Goal: Find contact information: Find contact information

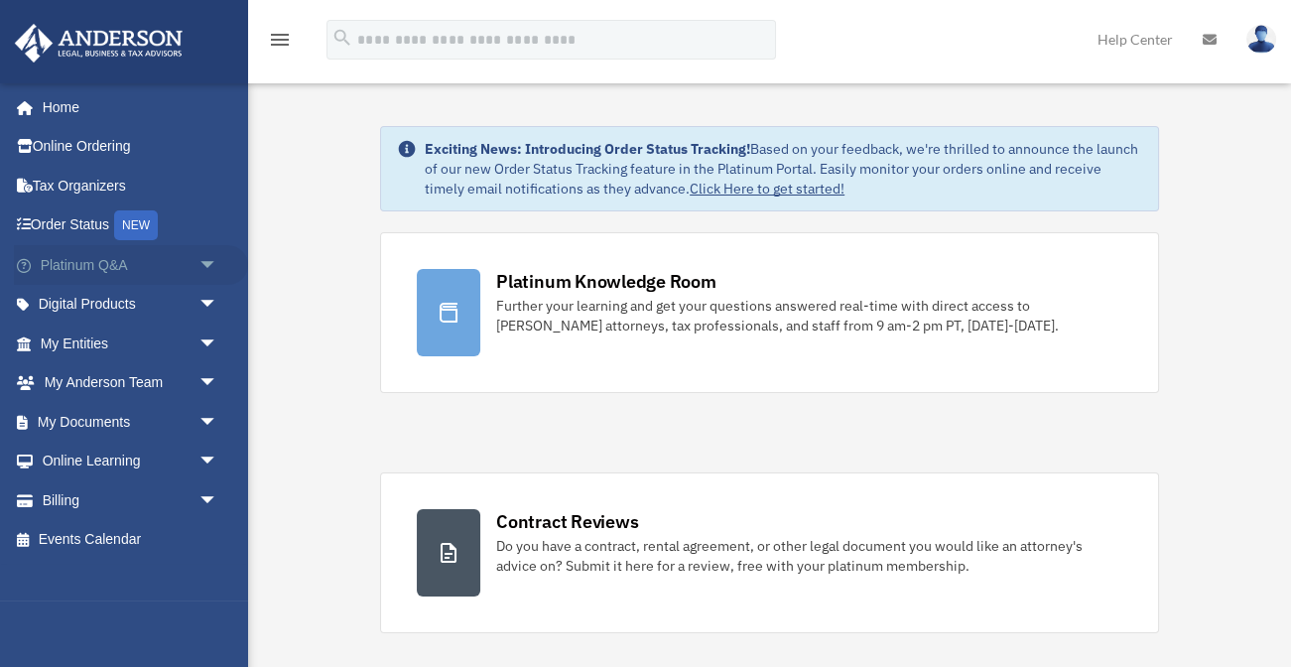
click at [130, 265] on link "Platinum Q&A arrow_drop_down" at bounding box center [131, 265] width 234 height 40
click at [129, 264] on link "Platinum Q&A arrow_drop_down" at bounding box center [131, 265] width 234 height 40
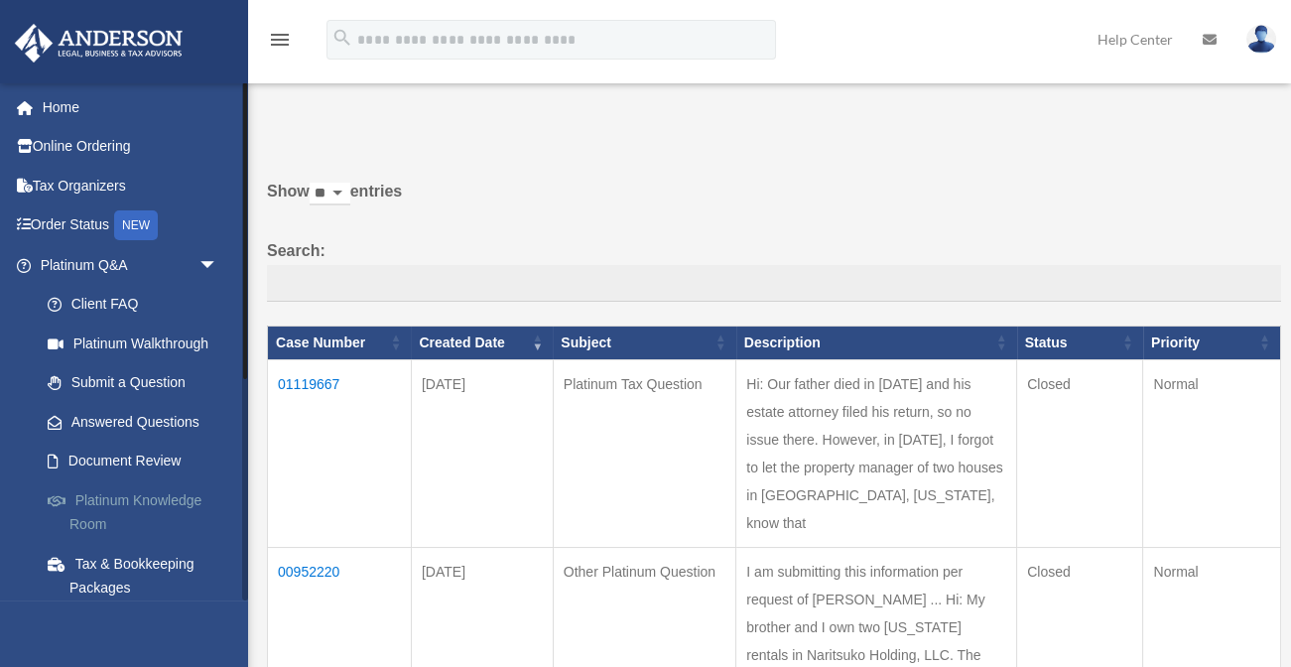
click at [145, 496] on link "Platinum Knowledge Room" at bounding box center [138, 512] width 220 height 64
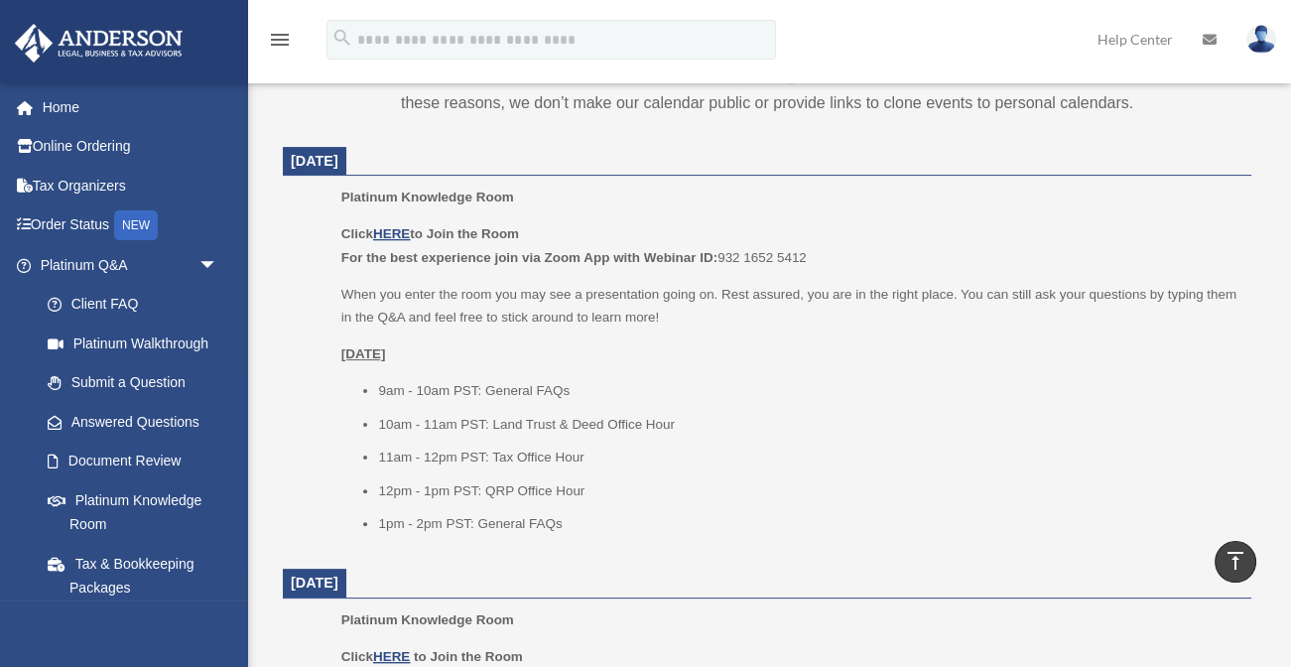
scroll to position [772, 0]
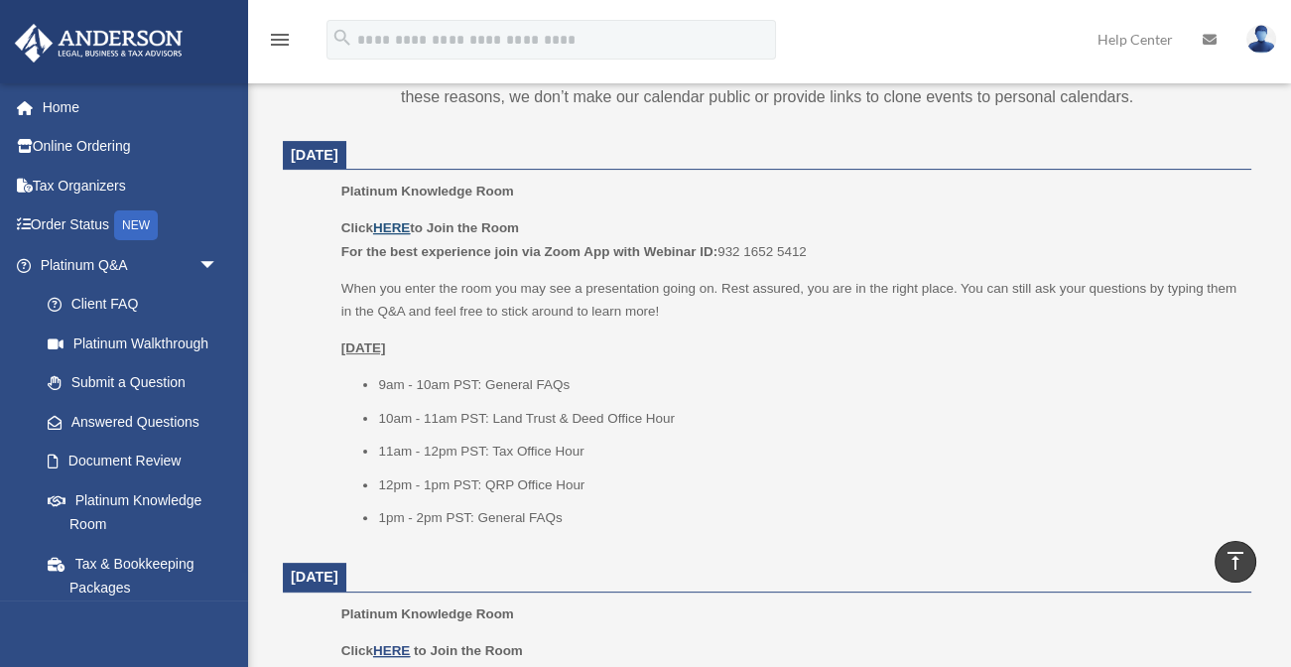
click at [391, 220] on u "HERE" at bounding box center [391, 227] width 37 height 15
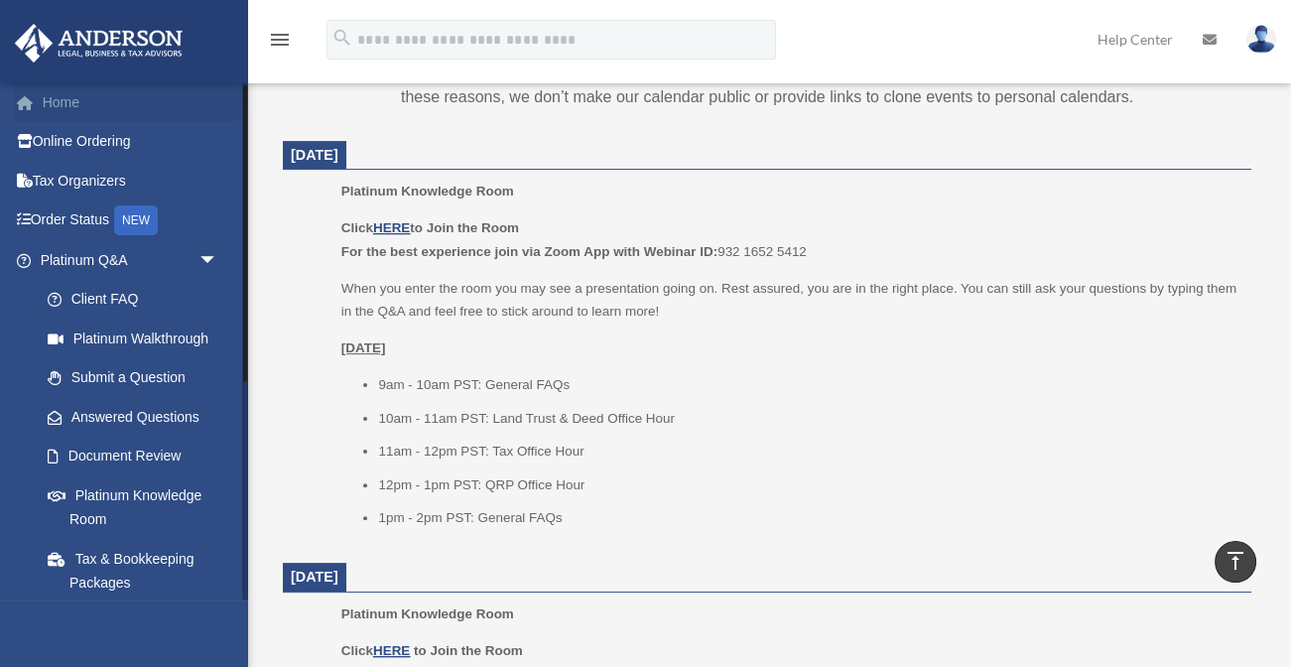
click at [59, 99] on link "Home" at bounding box center [131, 102] width 234 height 40
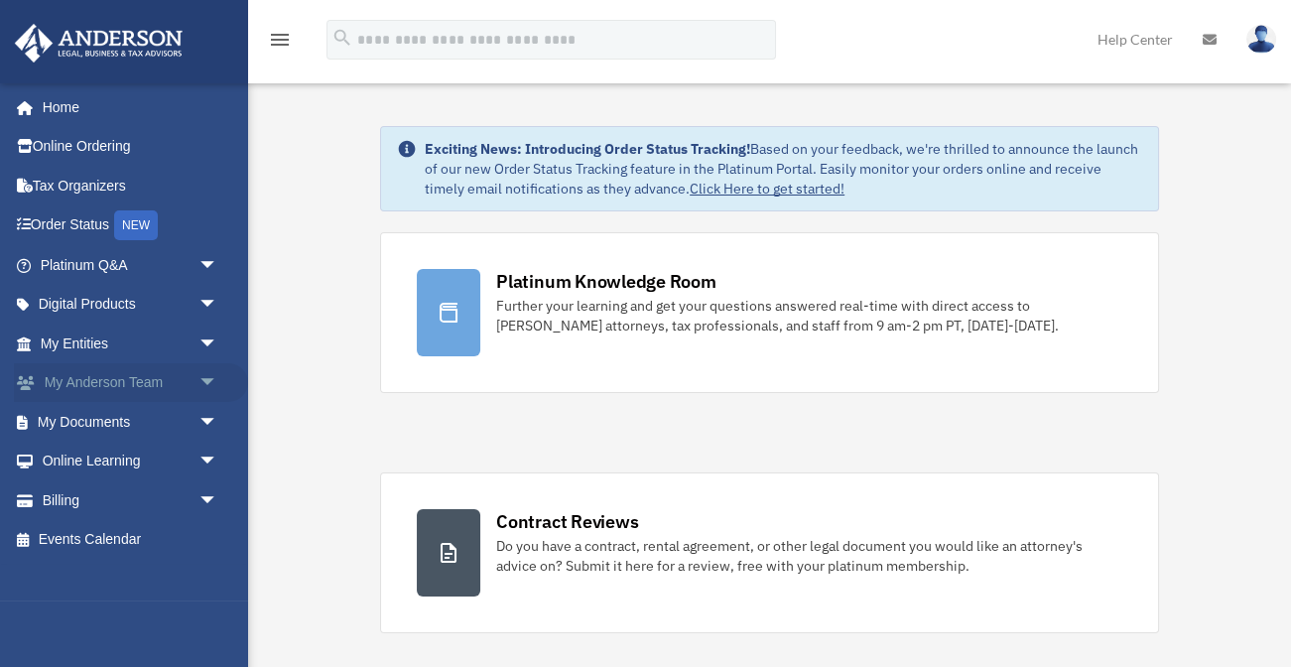
click at [203, 380] on span "arrow_drop_down" at bounding box center [219, 383] width 40 height 41
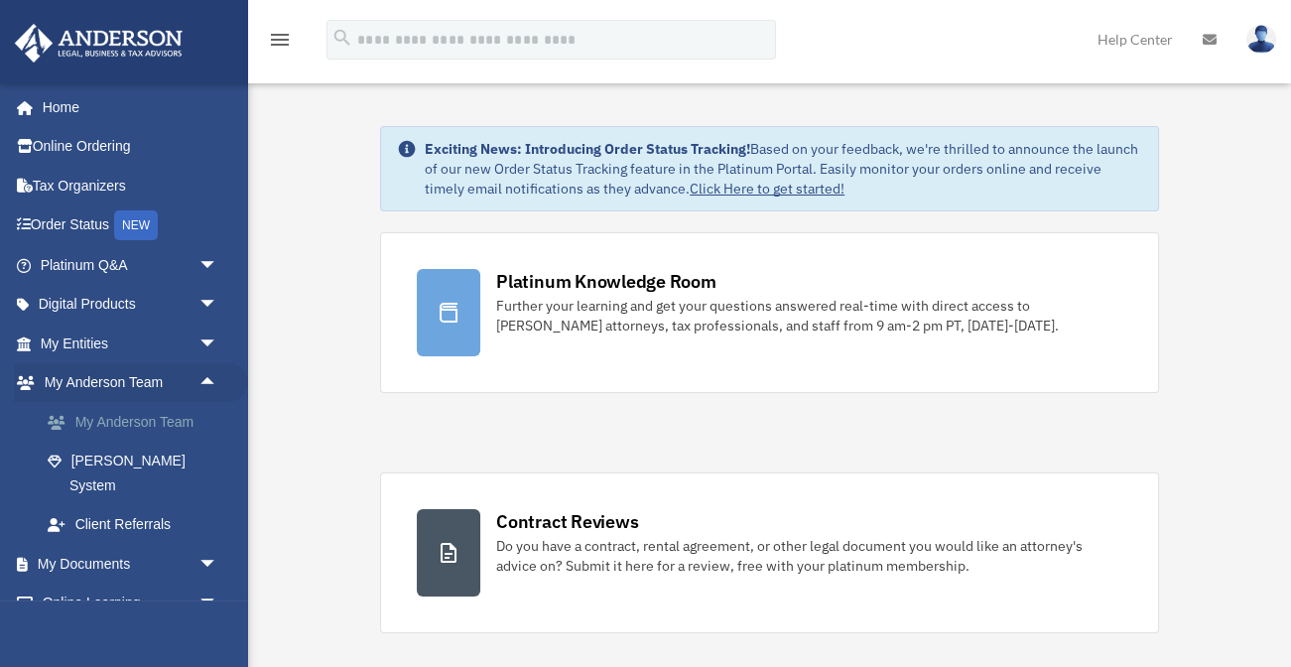
click at [171, 420] on link "My Anderson Team" at bounding box center [138, 422] width 220 height 40
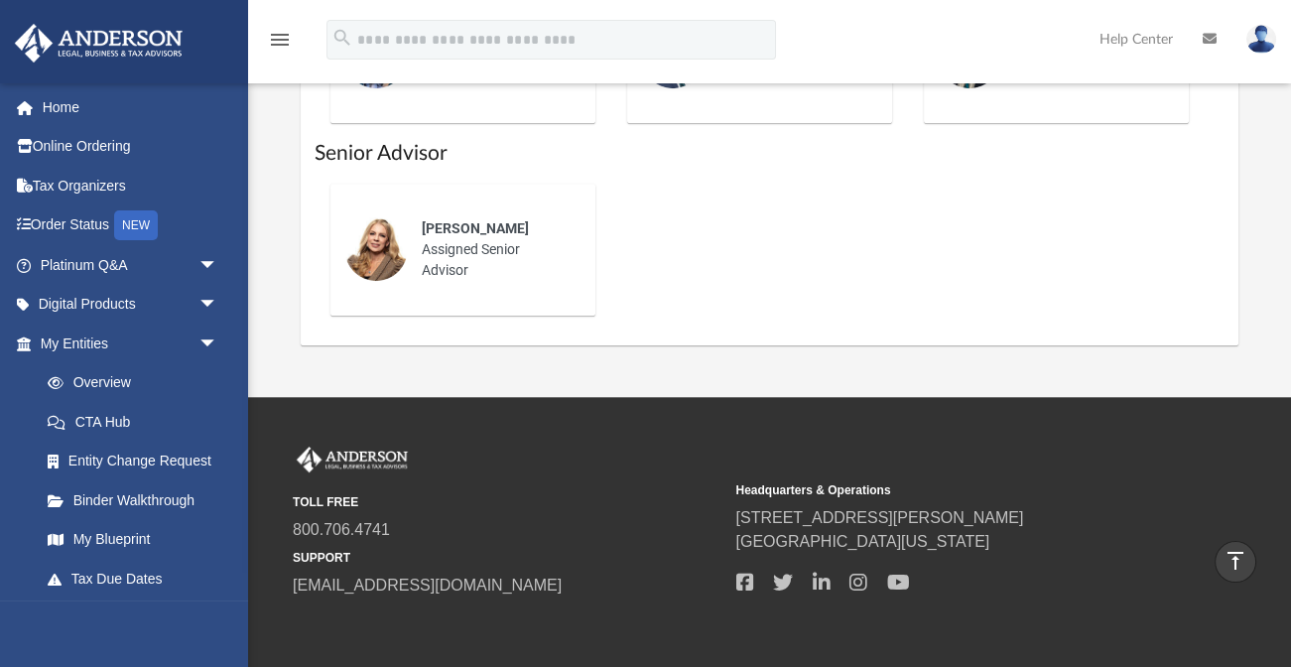
scroll to position [1203, 0]
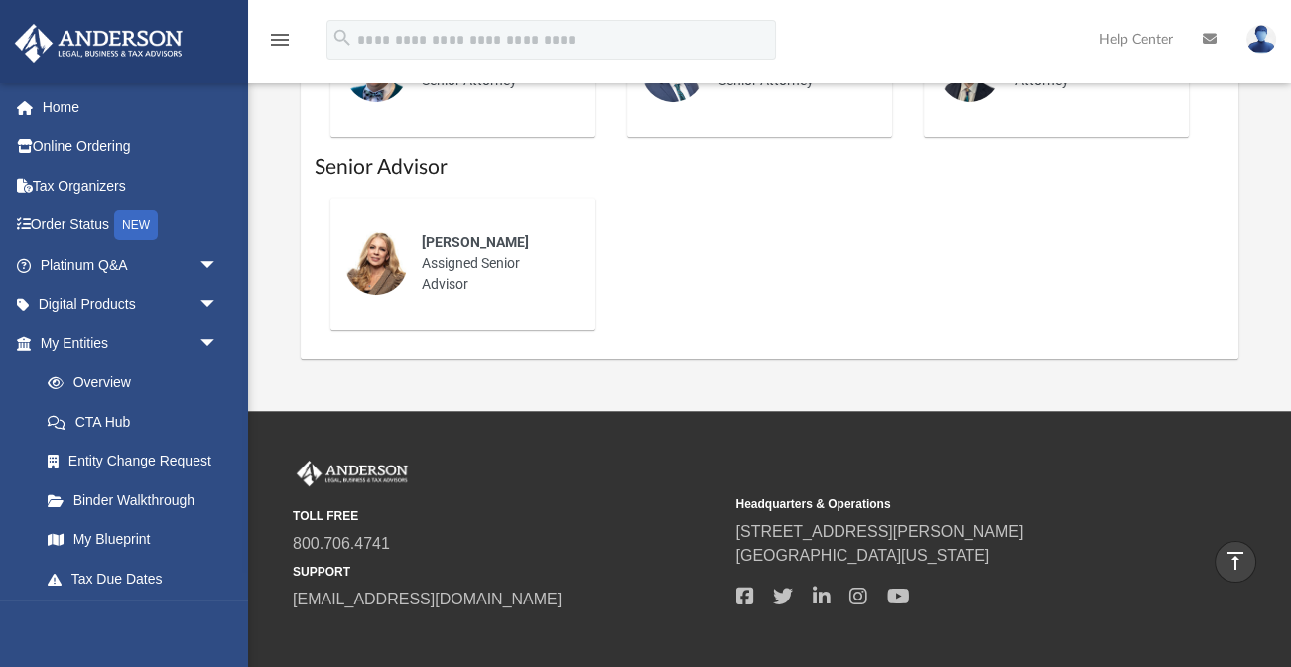
click at [564, 303] on div "[PERSON_NAME] Assigned Senior Advisor" at bounding box center [462, 263] width 237 height 104
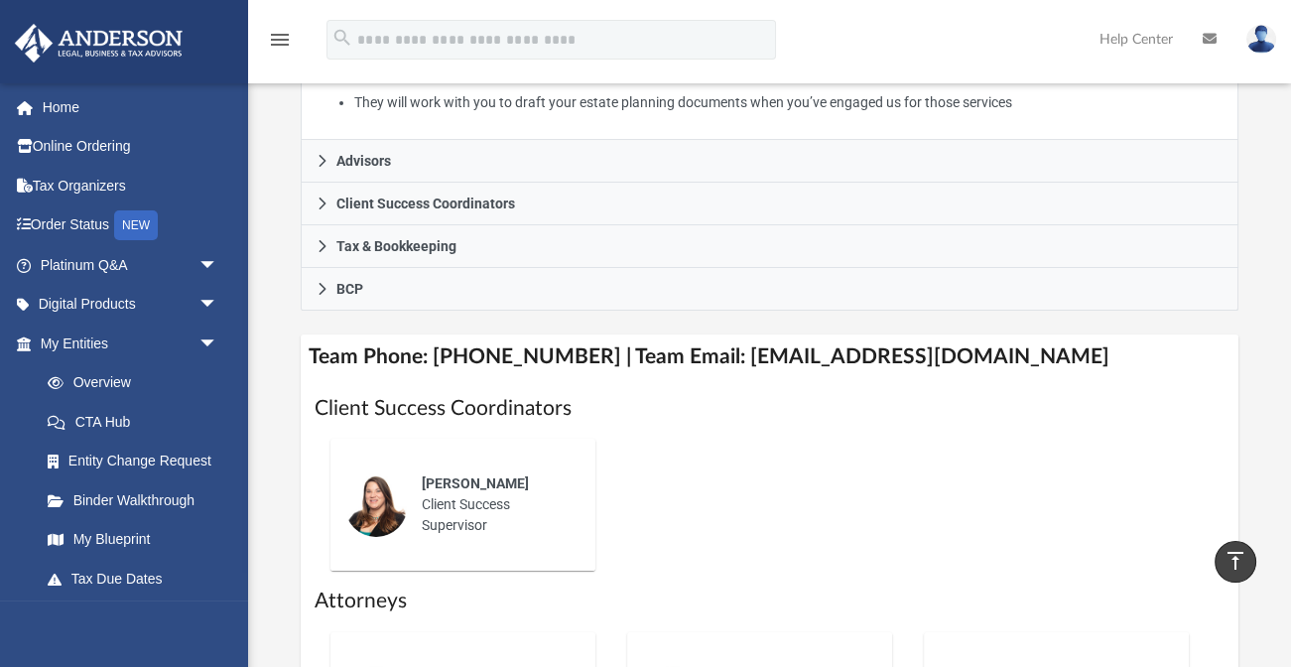
scroll to position [558, 0]
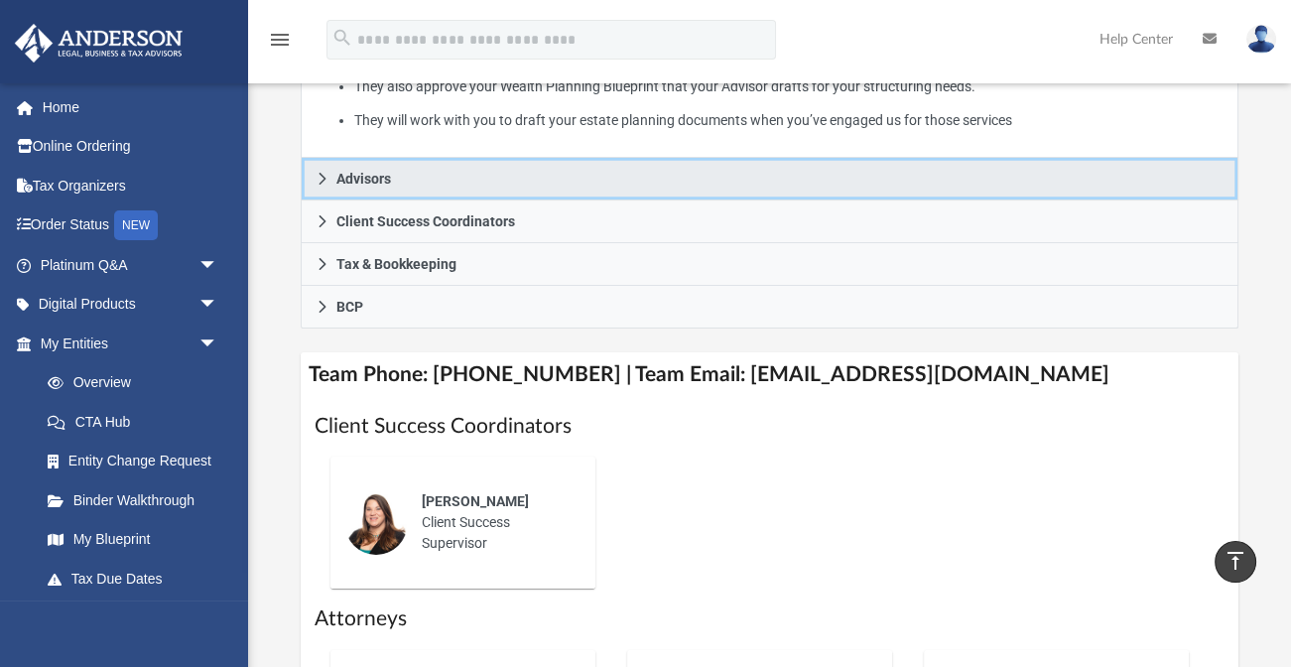
click at [556, 168] on link "Advisors" at bounding box center [770, 179] width 939 height 43
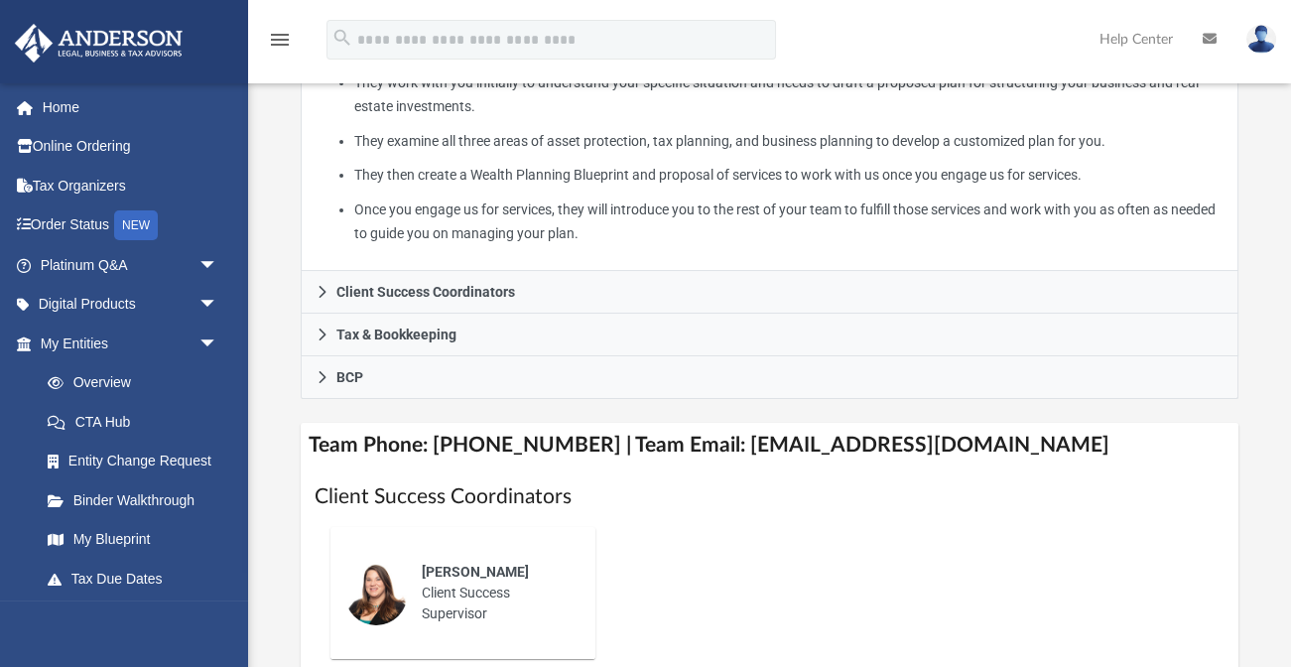
scroll to position [564, 0]
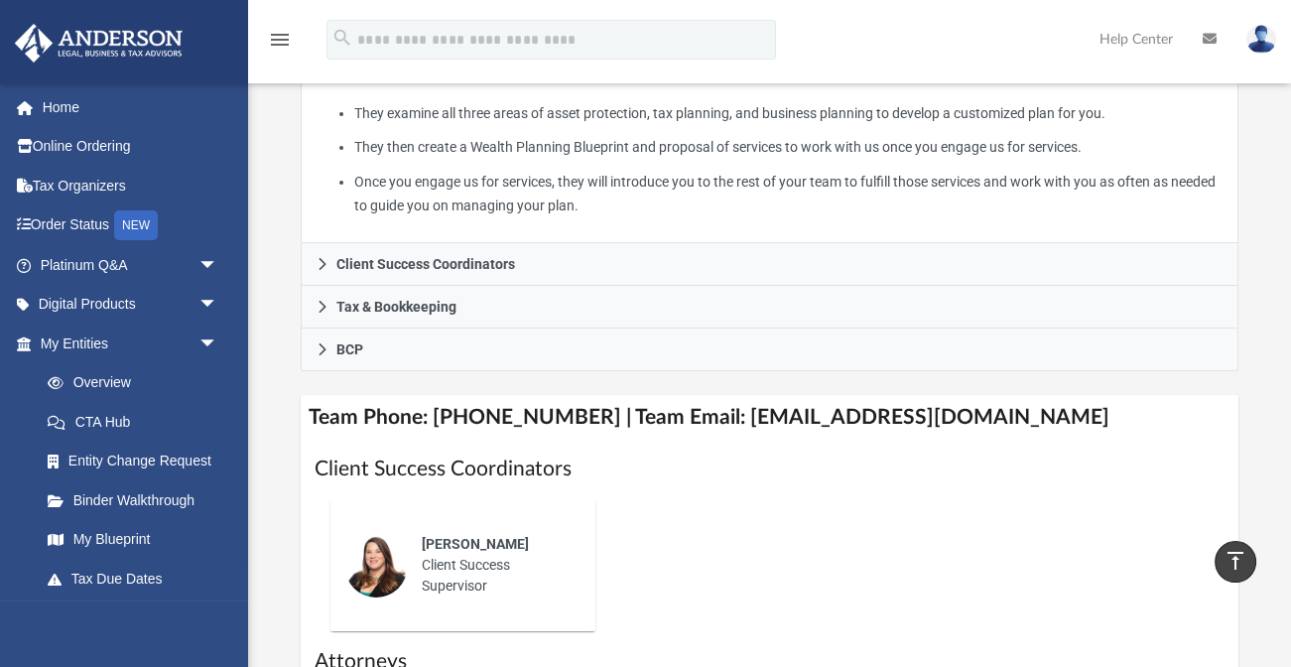
click at [741, 415] on h4 "Team Phone: [PHONE_NUMBER] | Team Email: [EMAIL_ADDRESS][DOMAIN_NAME]" at bounding box center [770, 417] width 939 height 45
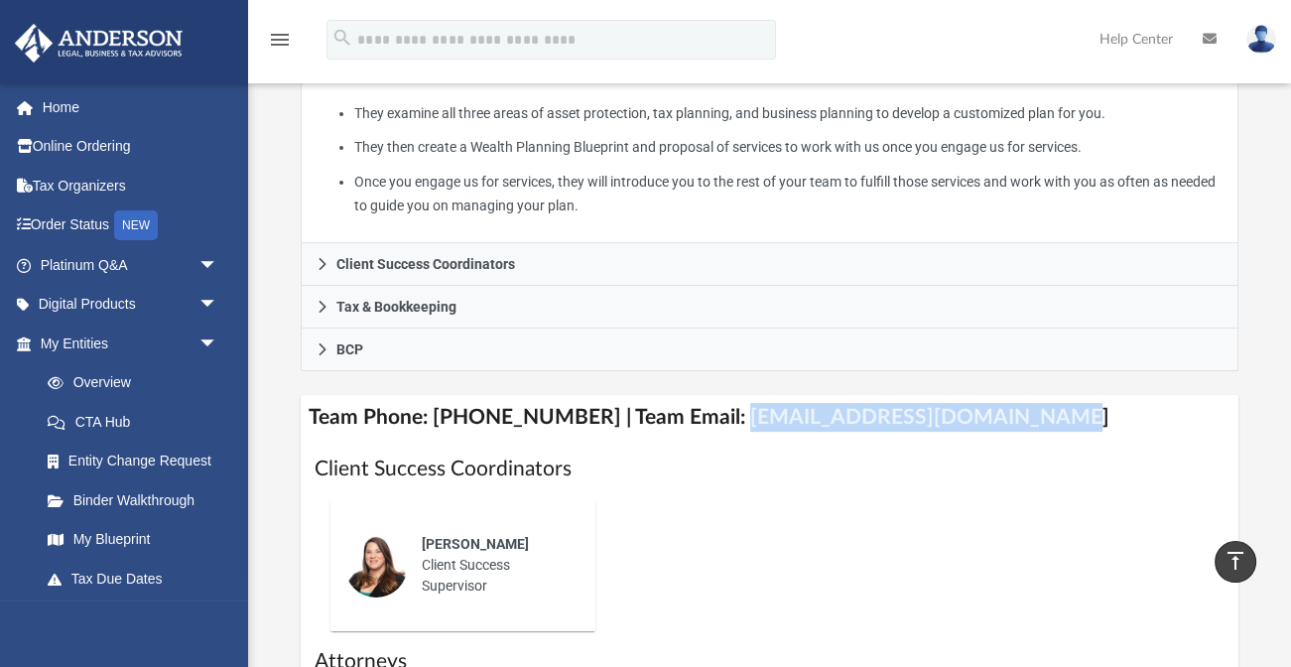
drag, startPoint x: 741, startPoint y: 415, endPoint x: 875, endPoint y: 418, distance: 134.0
click at [875, 418] on h4 "Team Phone: [PHONE_NUMBER] | Team Email: [EMAIL_ADDRESS][DOMAIN_NAME]" at bounding box center [770, 417] width 939 height 45
copy h4 "[EMAIL_ADDRESS][DOMAIN_NAME]"
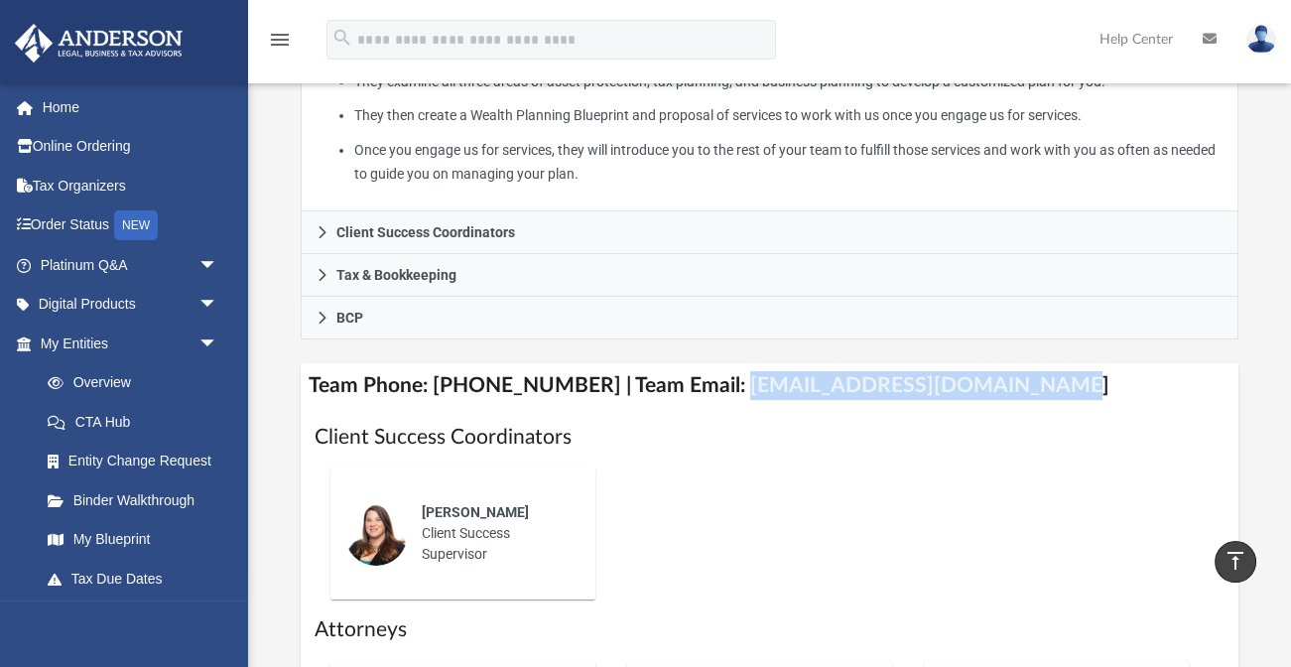
scroll to position [594, 0]
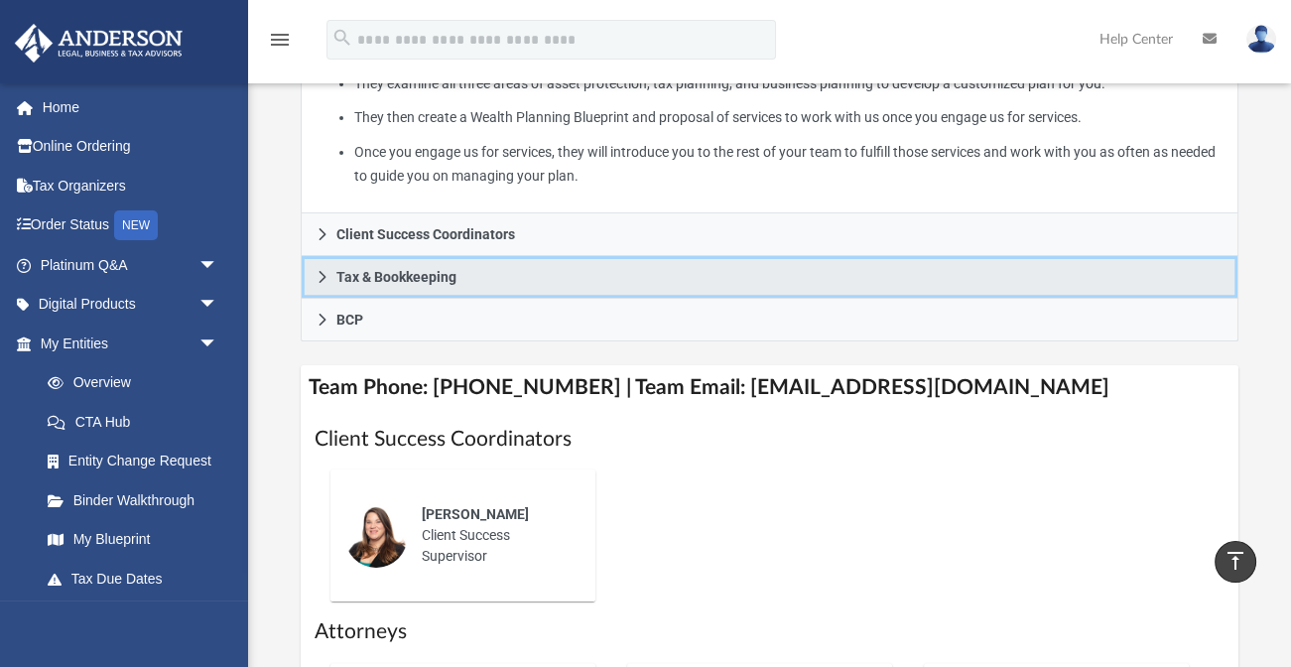
click at [322, 271] on icon at bounding box center [322, 277] width 7 height 12
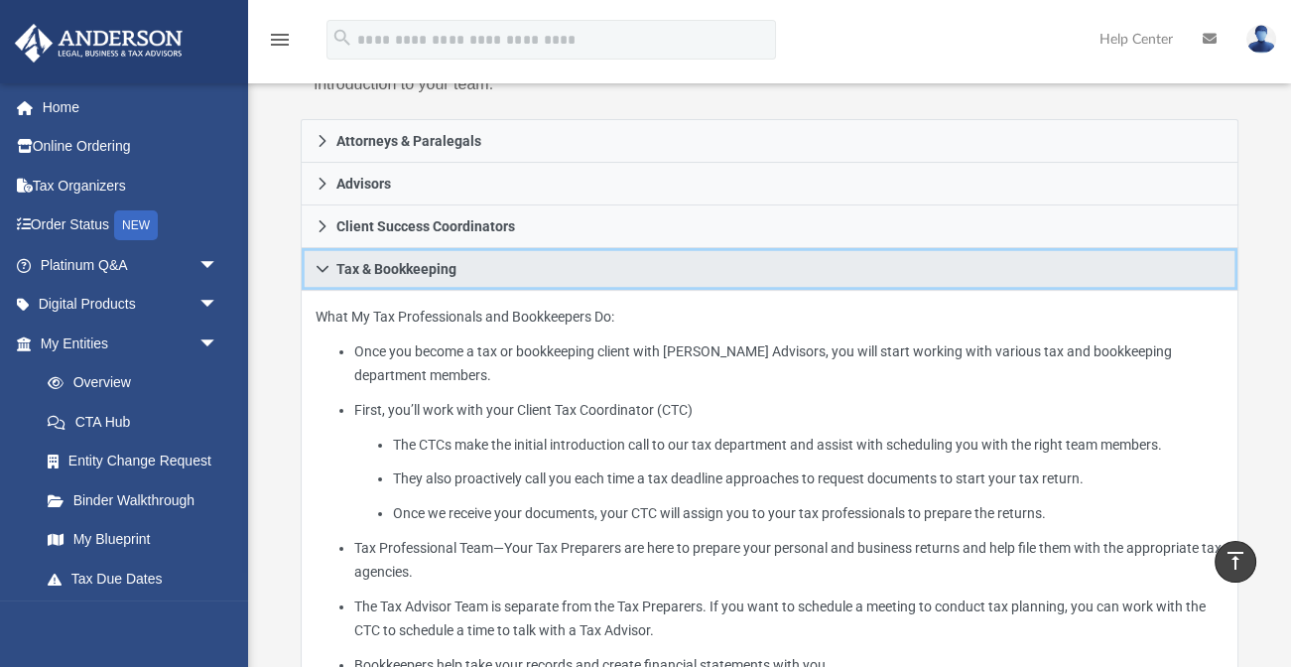
scroll to position [328, 0]
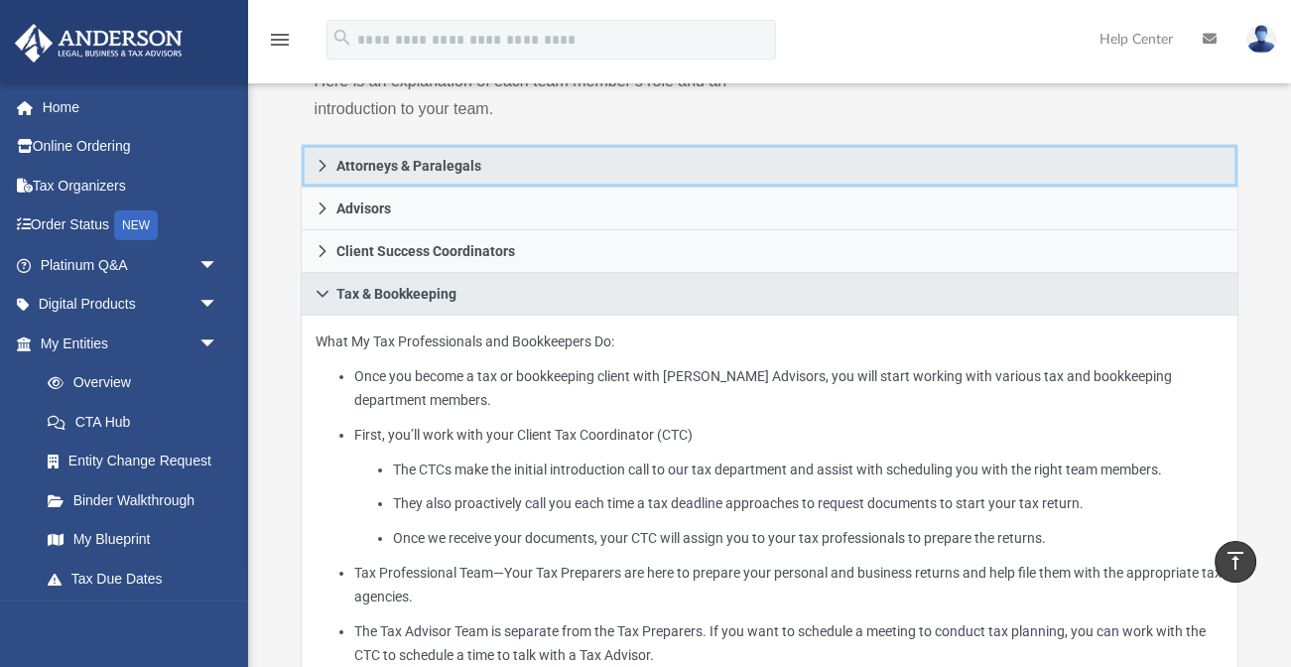
click at [324, 164] on icon at bounding box center [322, 166] width 7 height 12
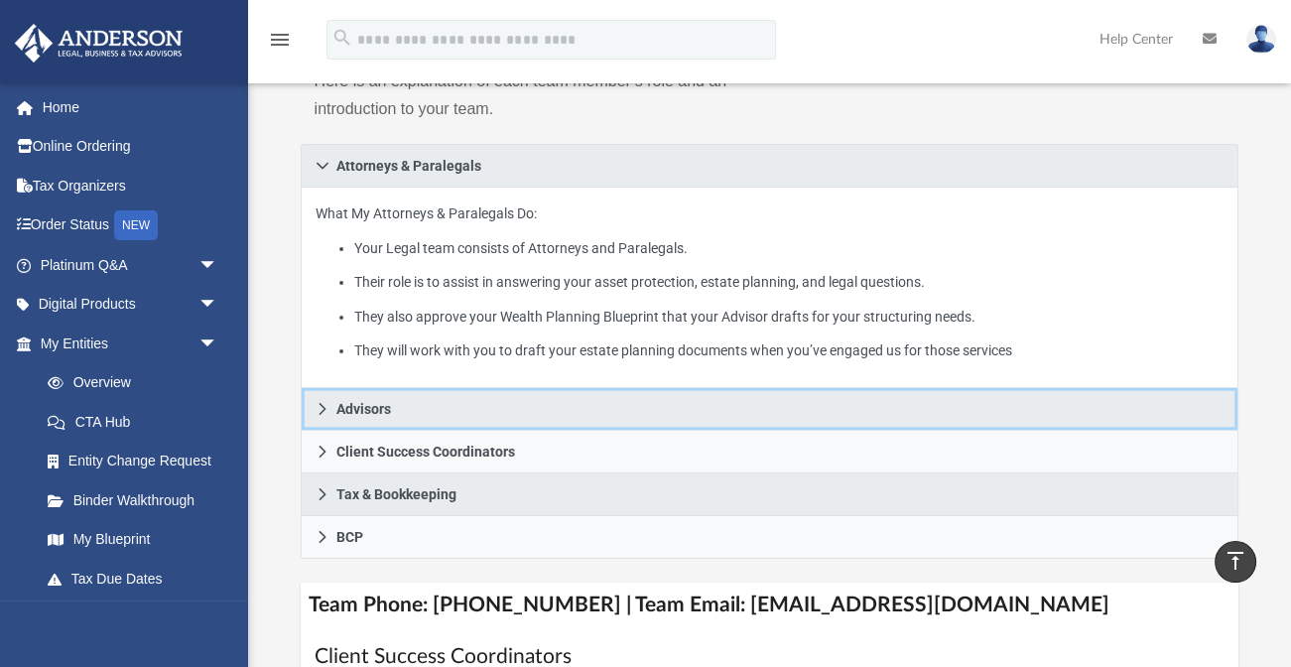
click at [327, 410] on icon at bounding box center [323, 409] width 14 height 14
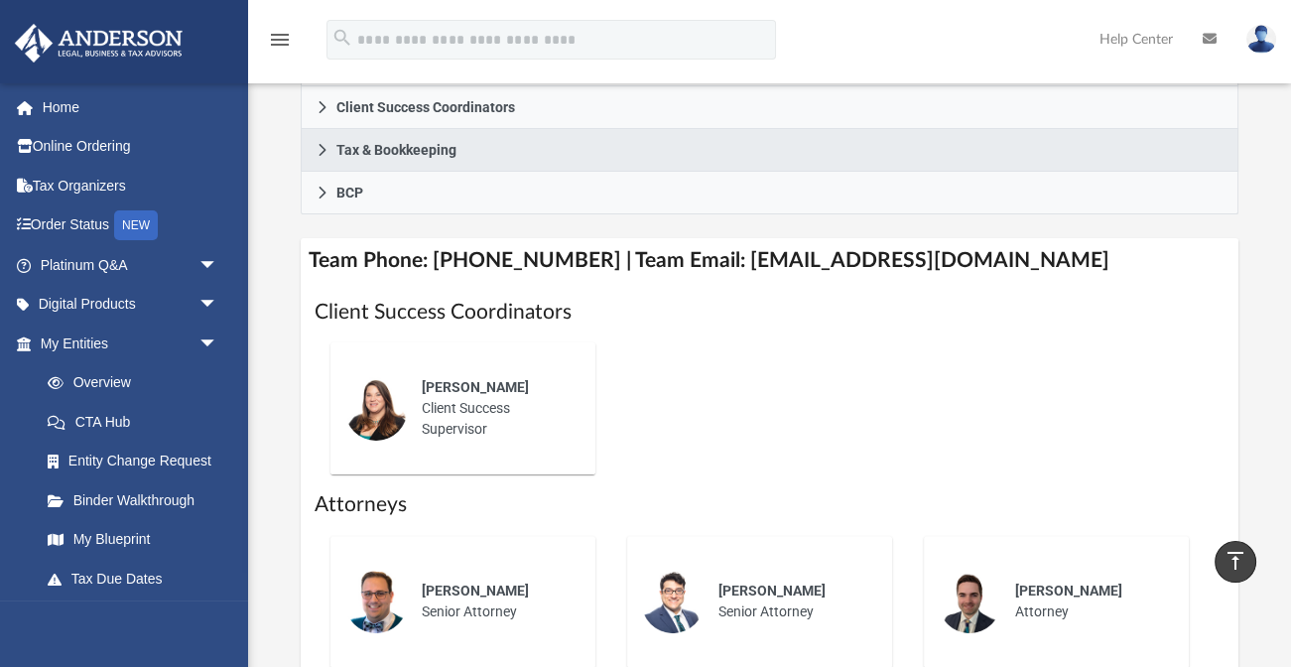
scroll to position [737, 0]
